Goal: Transaction & Acquisition: Purchase product/service

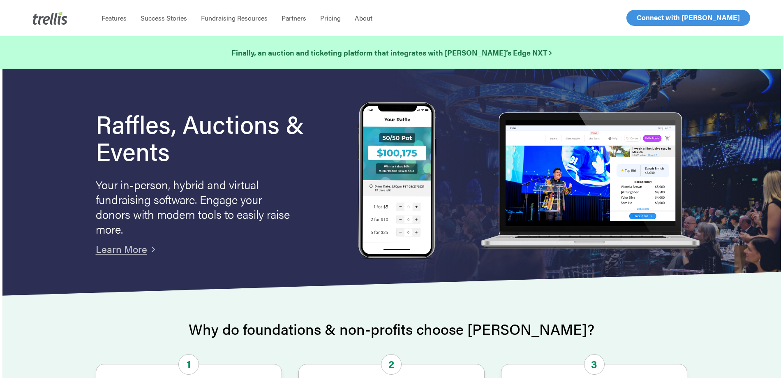
click at [648, 19] on span "Log In" at bounding box center [646, 18] width 20 height 10
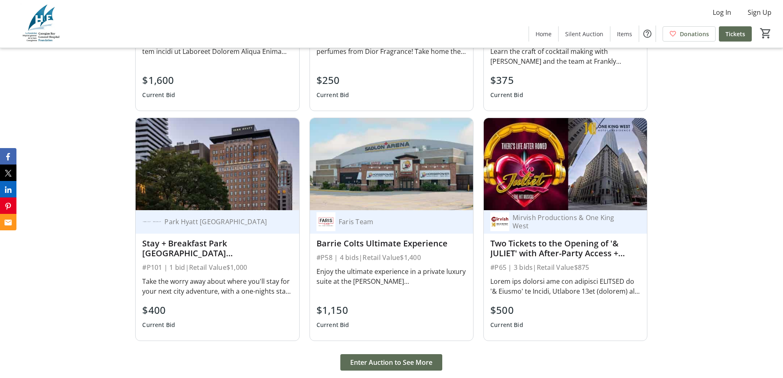
scroll to position [905, 0]
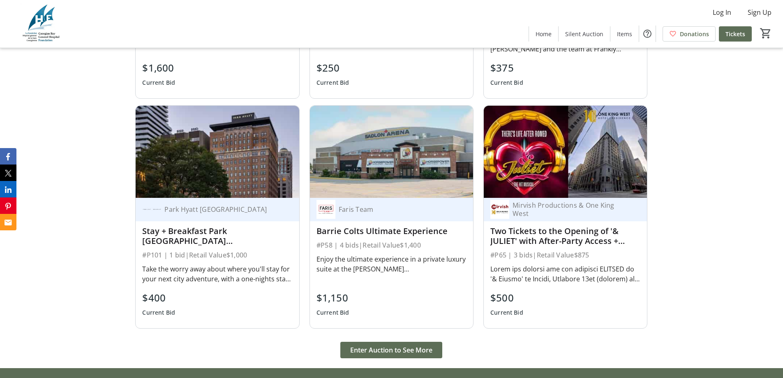
click at [224, 264] on div "Take the worry away about where you'll stay for your next city adventure, with …" at bounding box center [217, 274] width 150 height 20
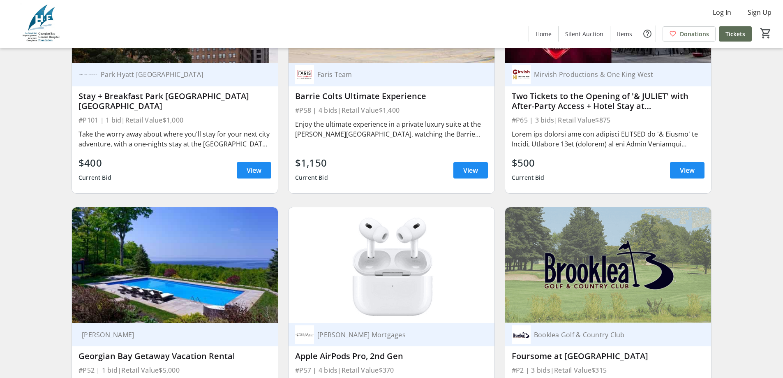
scroll to position [452, 0]
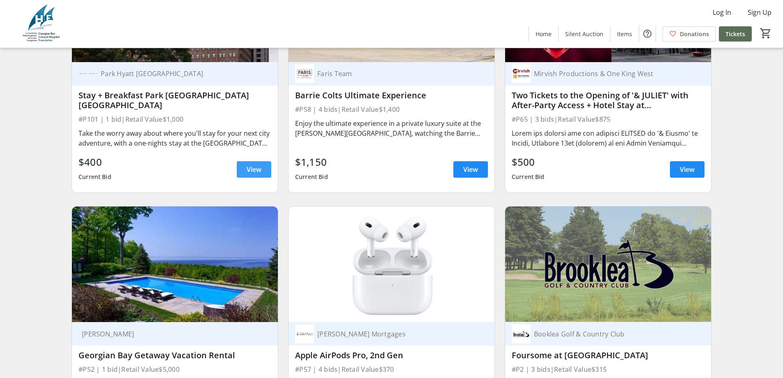
click at [252, 174] on span "View" at bounding box center [254, 169] width 15 height 10
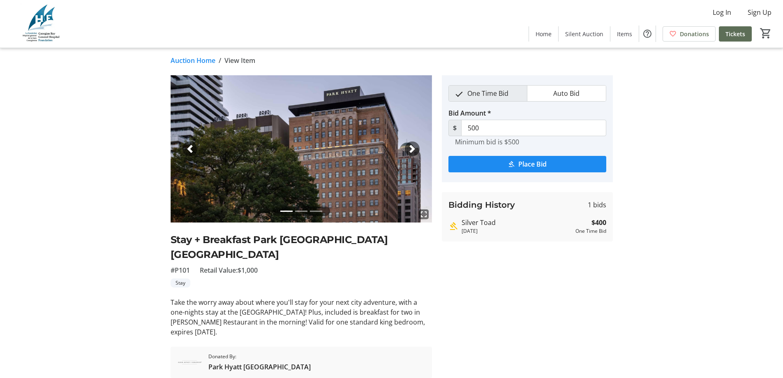
scroll to position [19, 0]
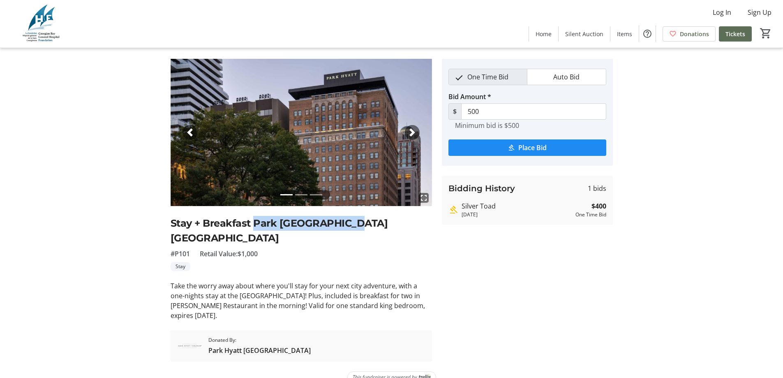
drag, startPoint x: 254, startPoint y: 222, endPoint x: 346, endPoint y: 223, distance: 92.1
click at [346, 223] on h2 "Stay + Breakfast Park Hyatt Toronto" at bounding box center [301, 231] width 261 height 30
copy h2 "Park Hyatt Toronto"
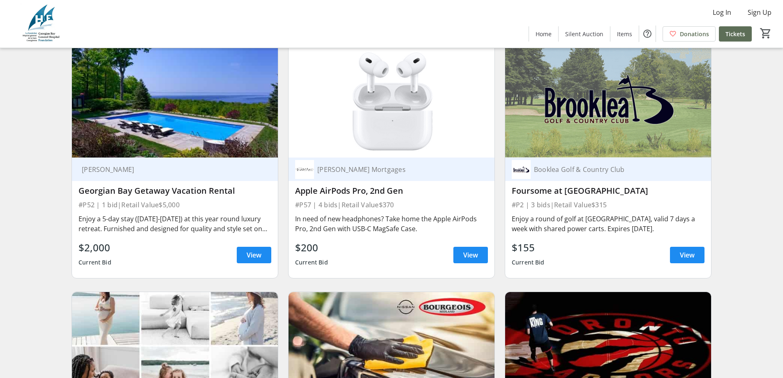
scroll to position [822, 0]
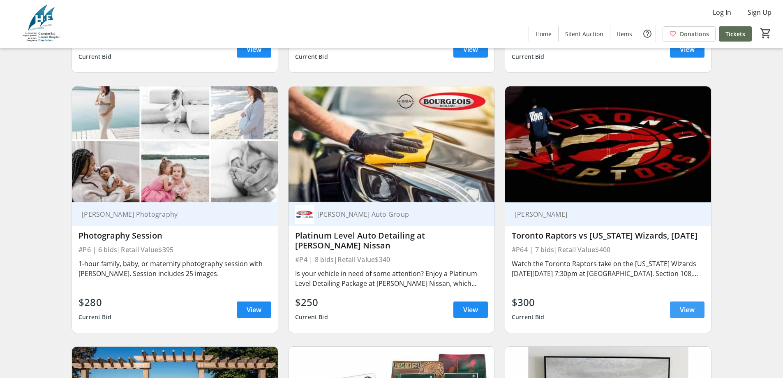
click at [694, 315] on span "View" at bounding box center [687, 310] width 15 height 10
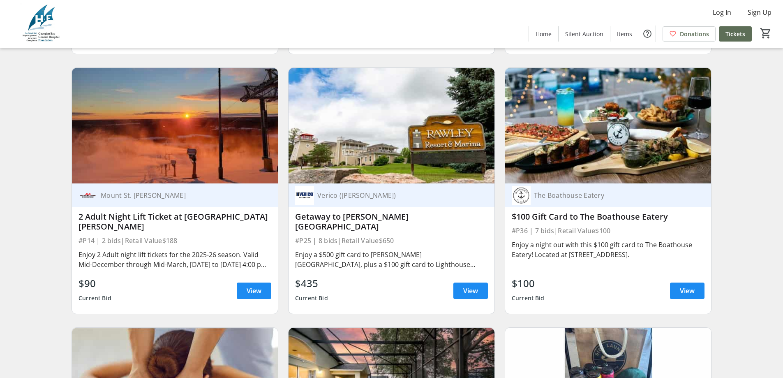
scroll to position [1603, 0]
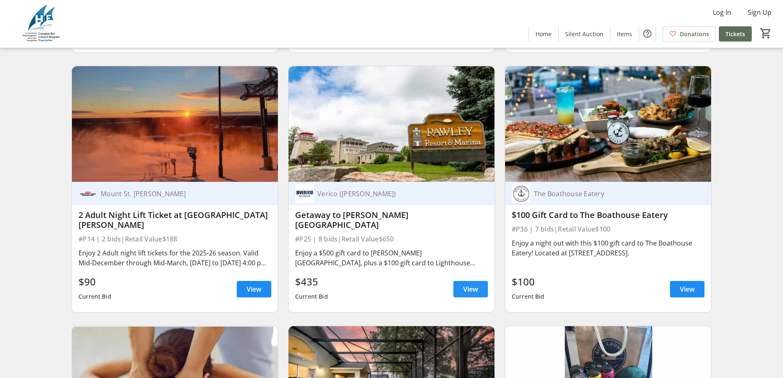
click at [473, 292] on span "View" at bounding box center [470, 289] width 15 height 10
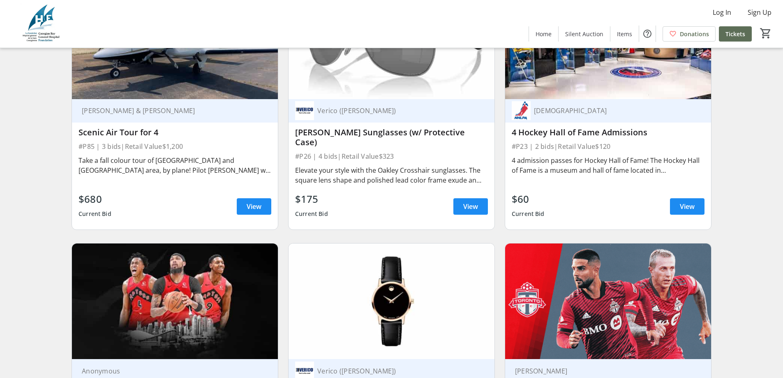
scroll to position [2631, 0]
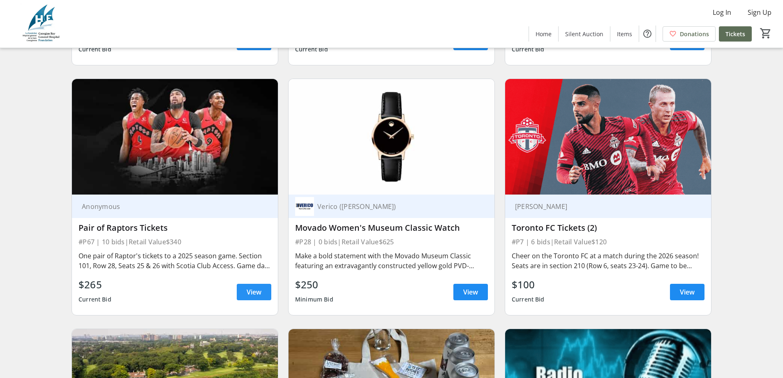
click at [257, 287] on span "View" at bounding box center [254, 292] width 15 height 10
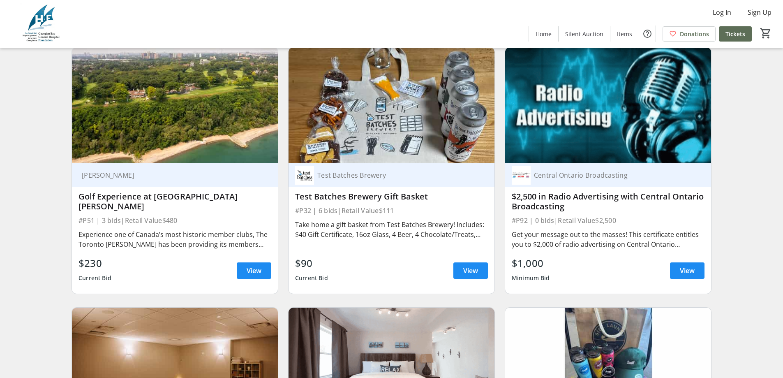
scroll to position [2919, 0]
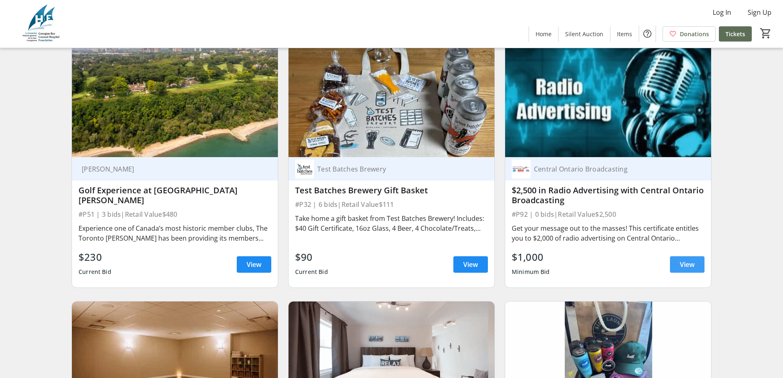
click at [690, 259] on span "View" at bounding box center [687, 264] width 15 height 10
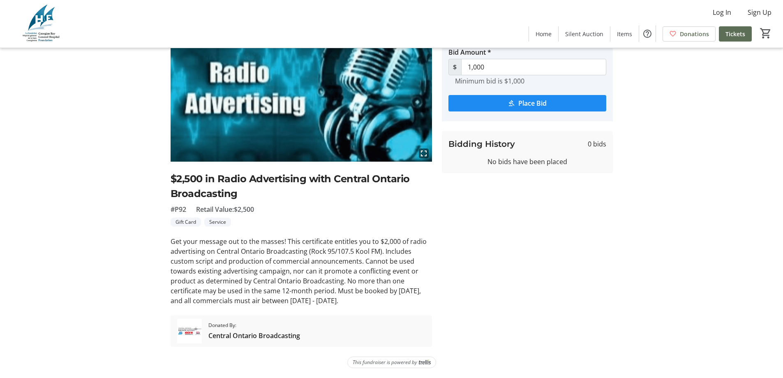
scroll to position [32, 0]
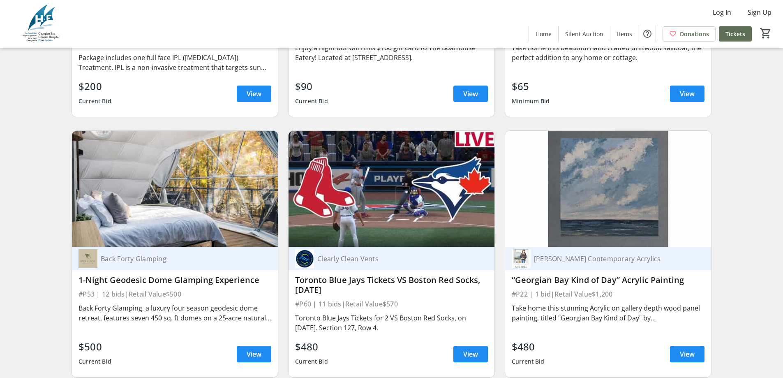
scroll to position [3947, 0]
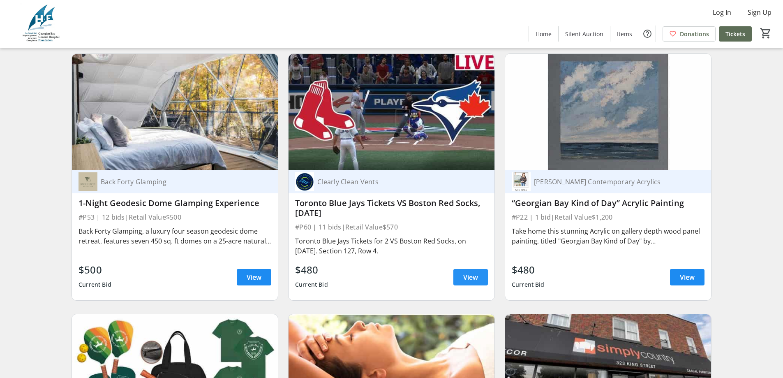
click at [473, 272] on span "View" at bounding box center [470, 277] width 15 height 10
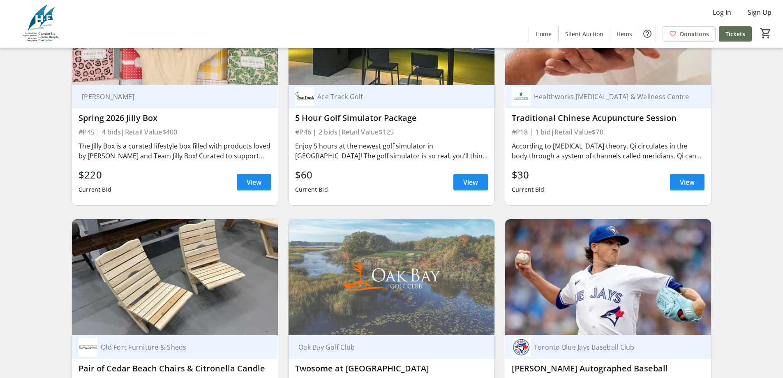
scroll to position [5057, 0]
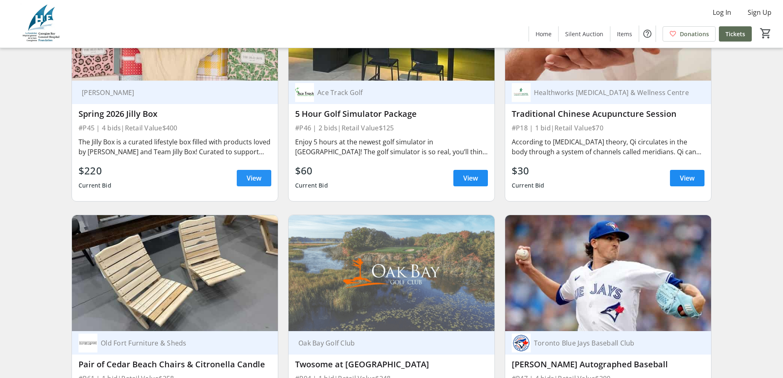
click at [252, 173] on span "View" at bounding box center [254, 178] width 15 height 10
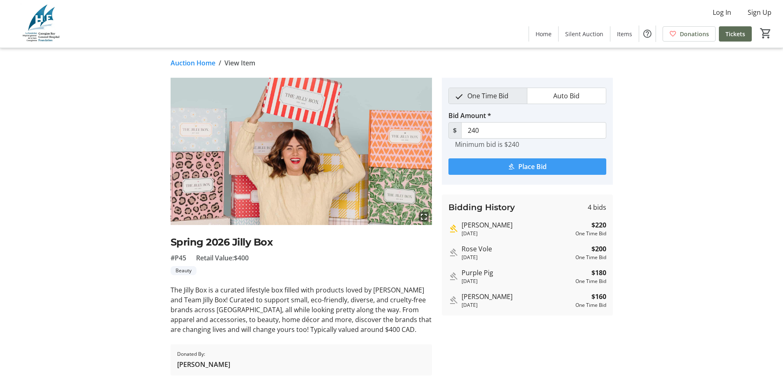
click at [548, 169] on span "submit" at bounding box center [528, 167] width 158 height 20
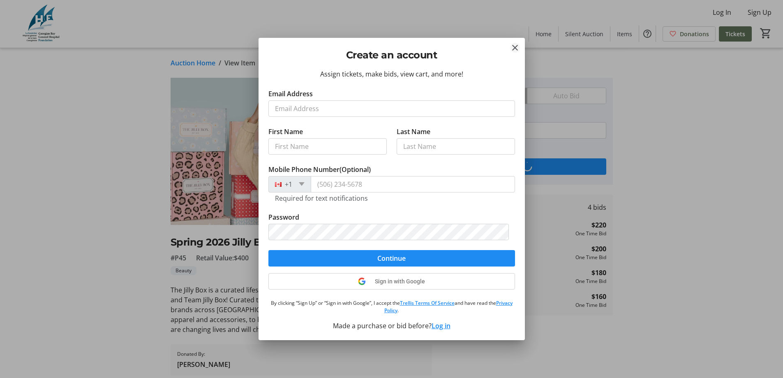
click at [515, 49] on mat-icon "Close" at bounding box center [515, 48] width 10 height 10
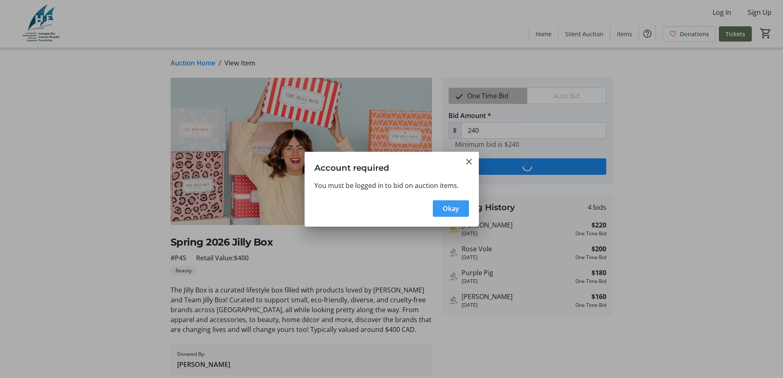
click at [445, 208] on span "Okay" at bounding box center [451, 209] width 16 height 10
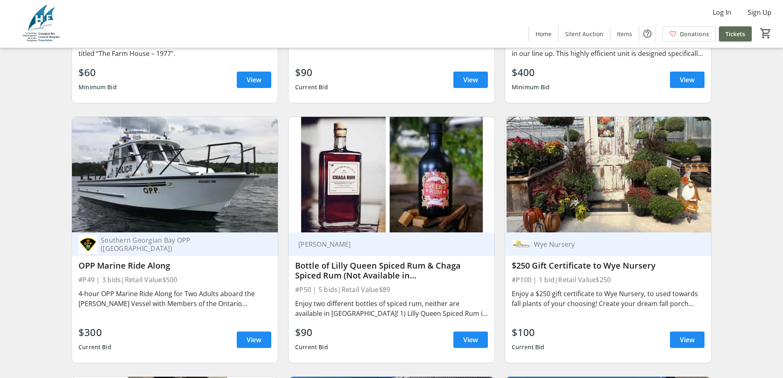
scroll to position [5962, 0]
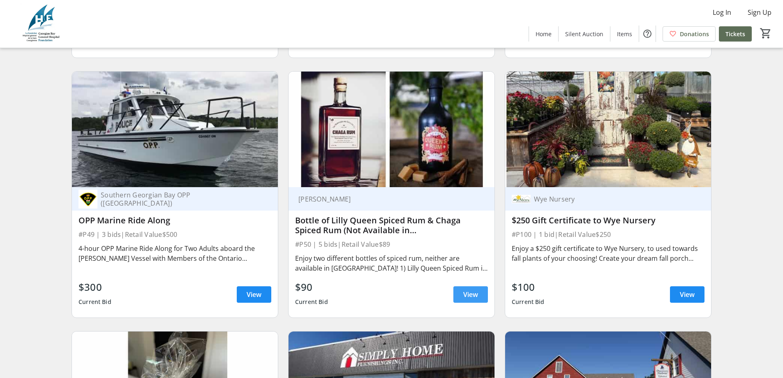
click at [469, 289] on span "View" at bounding box center [470, 294] width 15 height 10
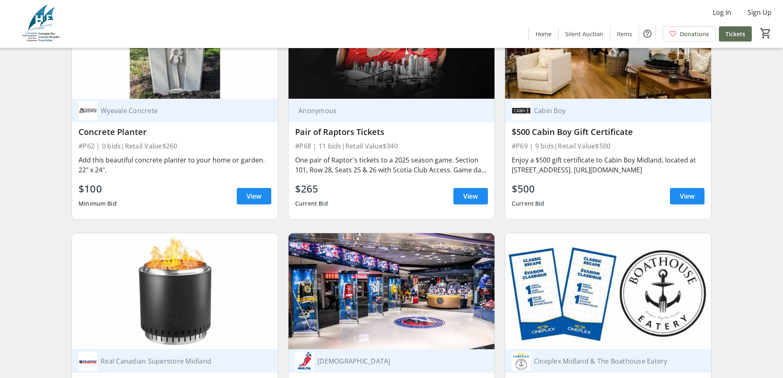
scroll to position [7031, 0]
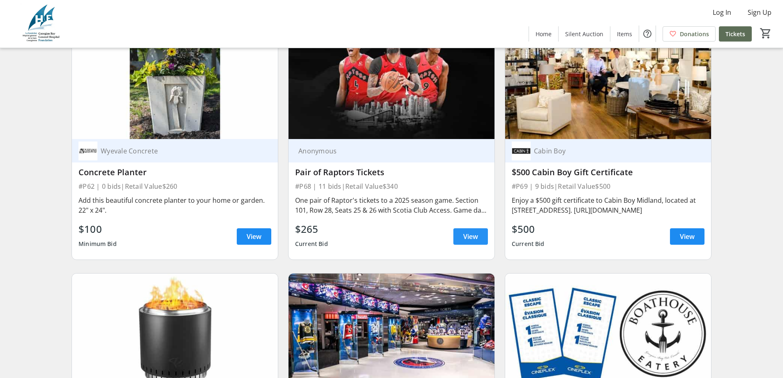
click at [464, 231] on span "View" at bounding box center [470, 236] width 15 height 10
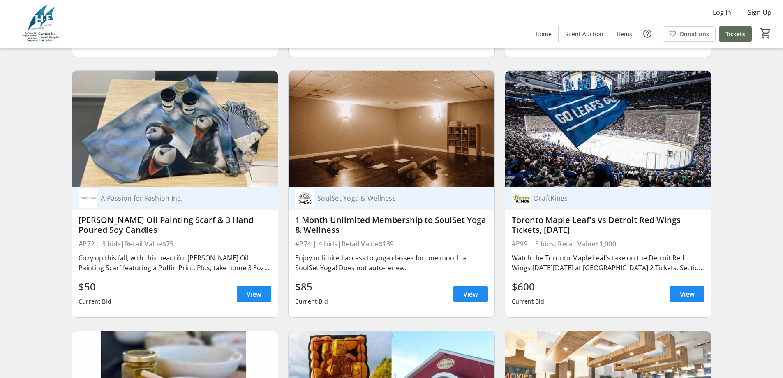
scroll to position [7483, 0]
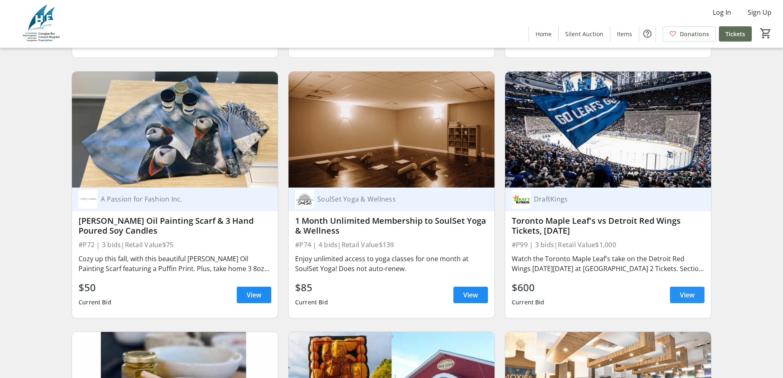
click at [693, 290] on span "View" at bounding box center [687, 295] width 15 height 10
